Goal: Information Seeking & Learning: Compare options

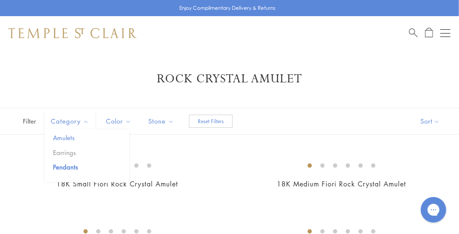
click at [63, 134] on button "Amulets" at bounding box center [90, 138] width 78 height 10
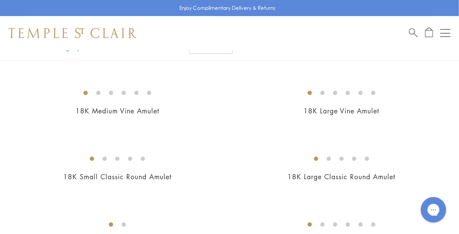
scroll to position [214, 0]
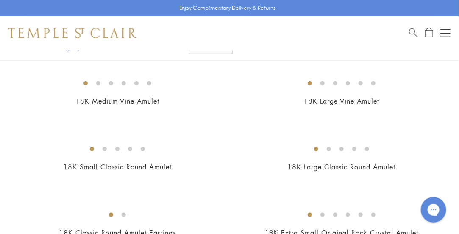
click at [0, 0] on img at bounding box center [0, 0] width 0 height 0
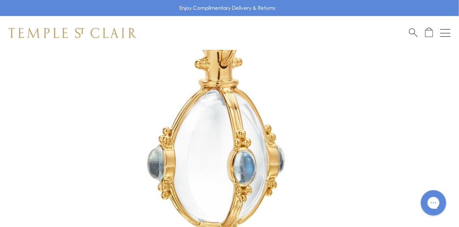
scroll to position [165, 0]
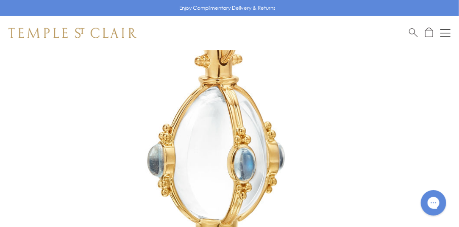
click at [216, 143] on img at bounding box center [217, 102] width 434 height 434
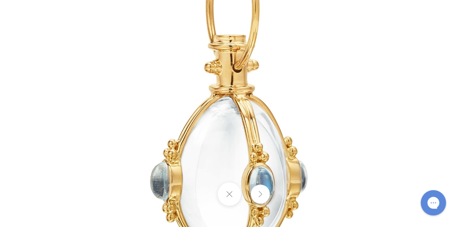
click at [261, 195] on button at bounding box center [260, 194] width 19 height 19
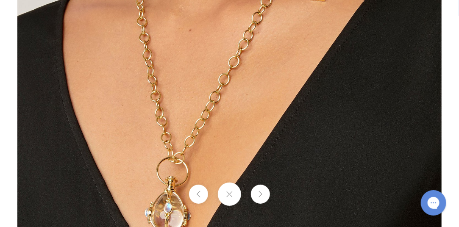
scroll to position [222, 0]
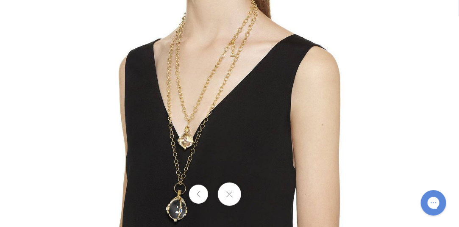
click at [197, 192] on button at bounding box center [198, 194] width 19 height 19
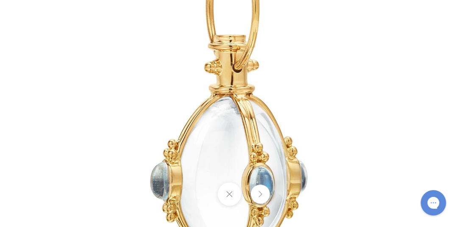
scroll to position [0, 0]
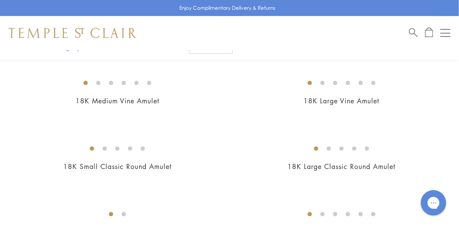
click at [68, 31] on img at bounding box center [72, 33] width 128 height 10
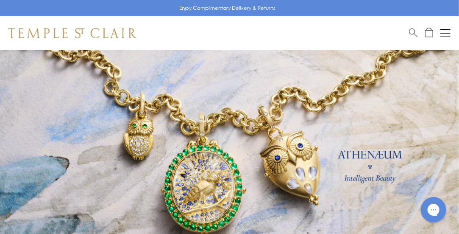
scroll to position [16, 0]
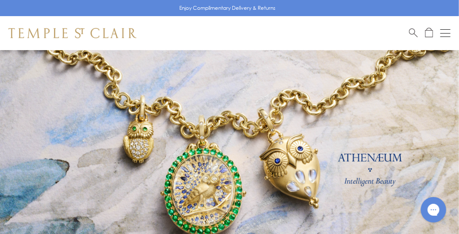
click at [294, 150] on link at bounding box center [229, 172] width 459 height 276
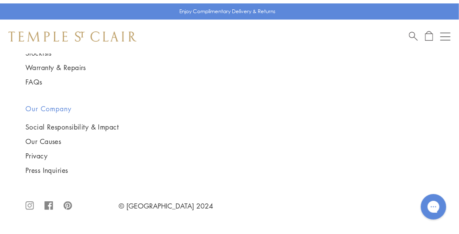
scroll to position [1823, 0]
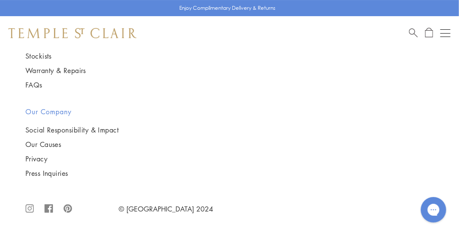
click at [0, 0] on img at bounding box center [0, 0] width 0 height 0
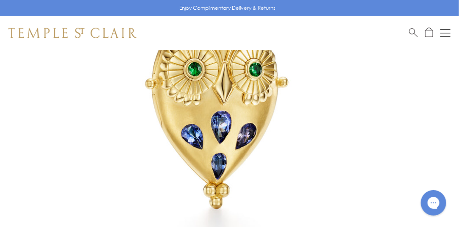
scroll to position [196, 0]
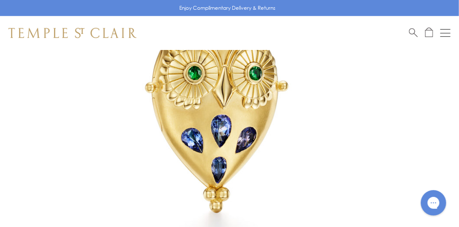
click at [262, 110] on img at bounding box center [217, 71] width 434 height 434
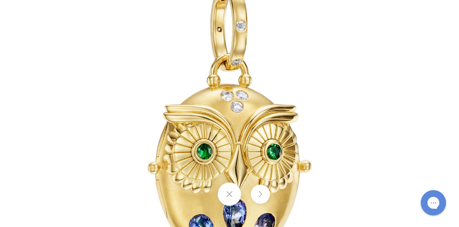
click at [262, 194] on button at bounding box center [260, 194] width 19 height 19
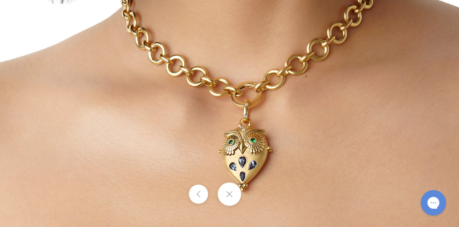
click at [233, 194] on button at bounding box center [229, 194] width 23 height 23
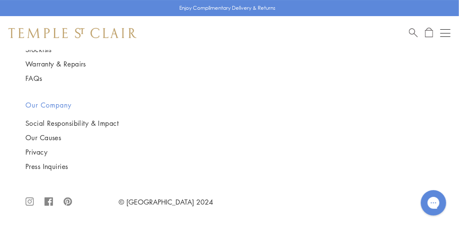
scroll to position [2328, 0]
click at [0, 0] on img at bounding box center [0, 0] width 0 height 0
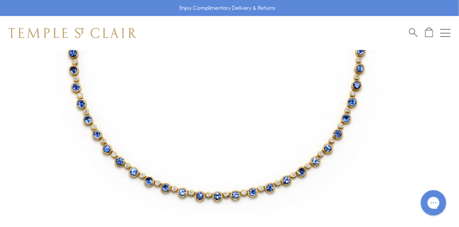
scroll to position [232, 0]
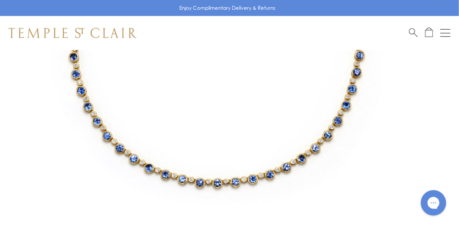
click at [247, 95] on img at bounding box center [217, 35] width 434 height 434
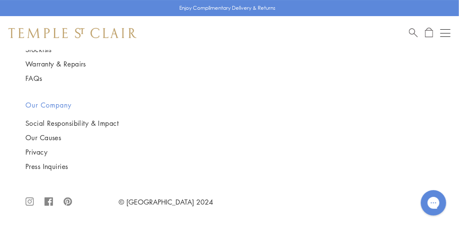
scroll to position [1019, 0]
click at [0, 0] on img at bounding box center [0, 0] width 0 height 0
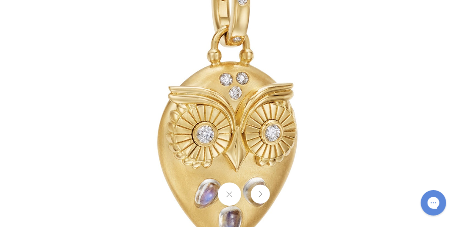
click at [260, 192] on button at bounding box center [260, 194] width 19 height 19
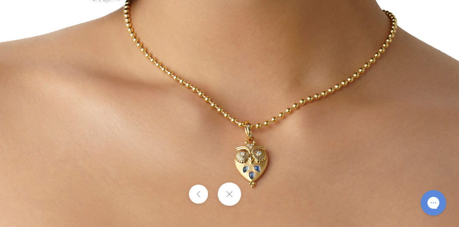
click at [225, 199] on button at bounding box center [229, 194] width 23 height 23
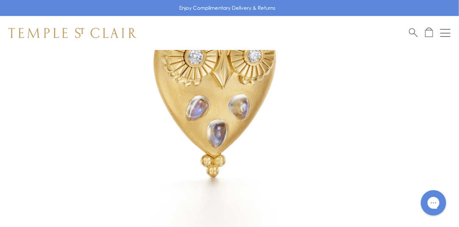
scroll to position [238, 0]
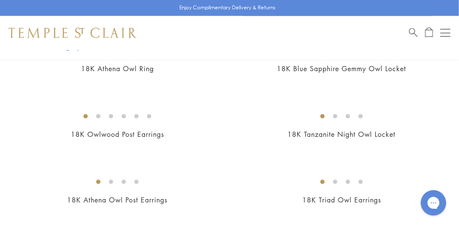
scroll to position [527, 0]
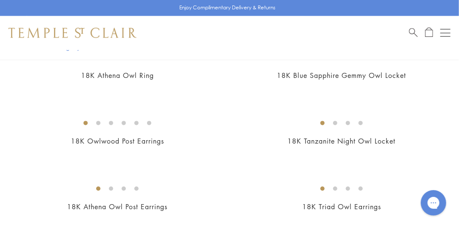
click at [0, 0] on img at bounding box center [0, 0] width 0 height 0
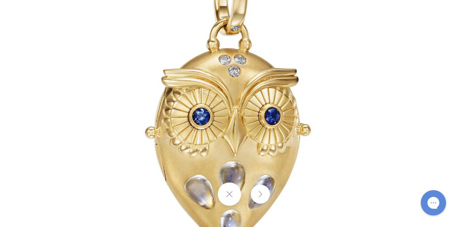
click at [258, 191] on button at bounding box center [260, 194] width 19 height 19
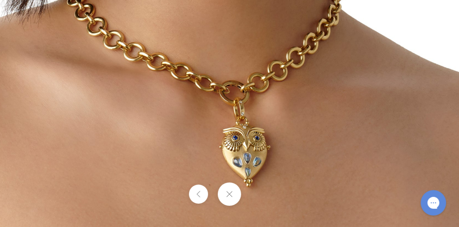
click at [224, 202] on button at bounding box center [229, 194] width 23 height 23
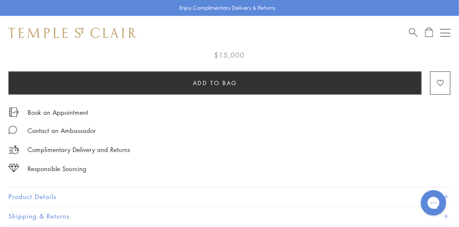
scroll to position [525, 0]
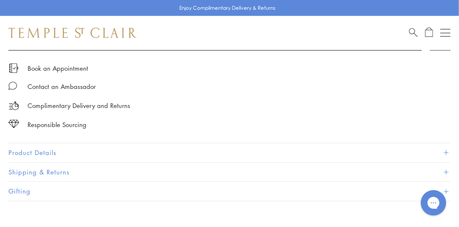
click at [29, 147] on button "Product Details" at bounding box center [229, 153] width 443 height 19
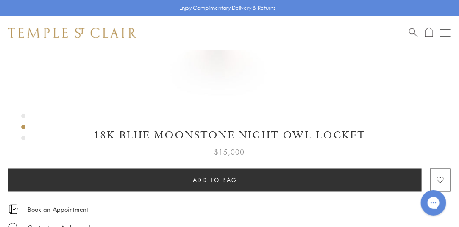
scroll to position [396, 0]
